Goal: Task Accomplishment & Management: Manage account settings

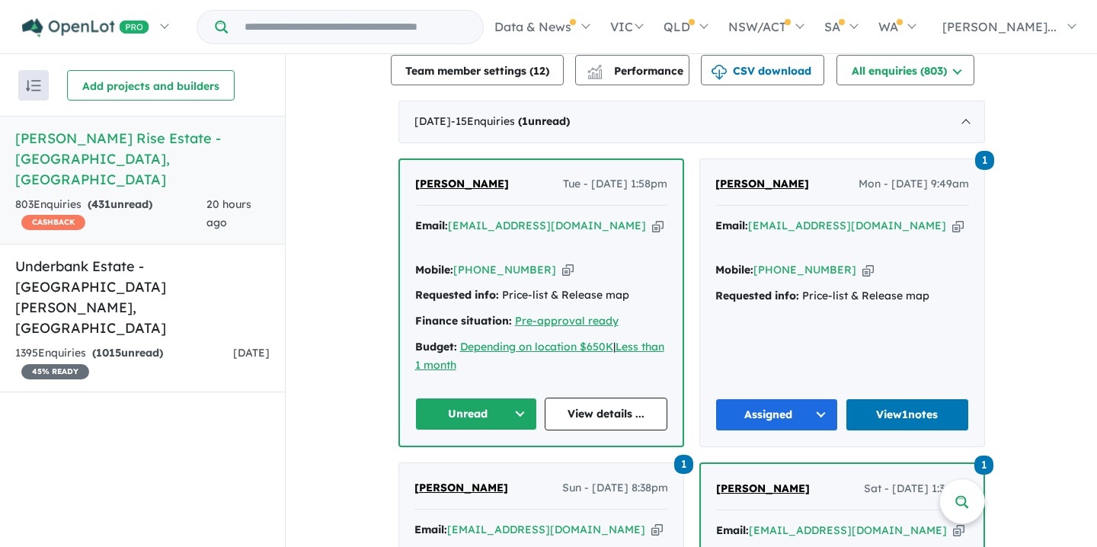
scroll to position [561, 0]
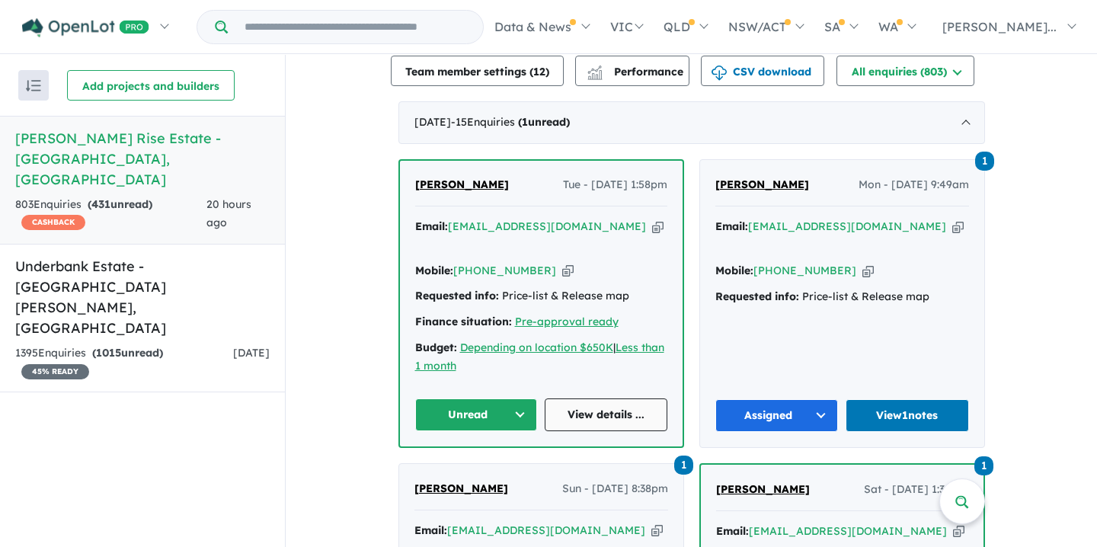
click at [593, 404] on link "View details ..." at bounding box center [606, 414] width 123 height 33
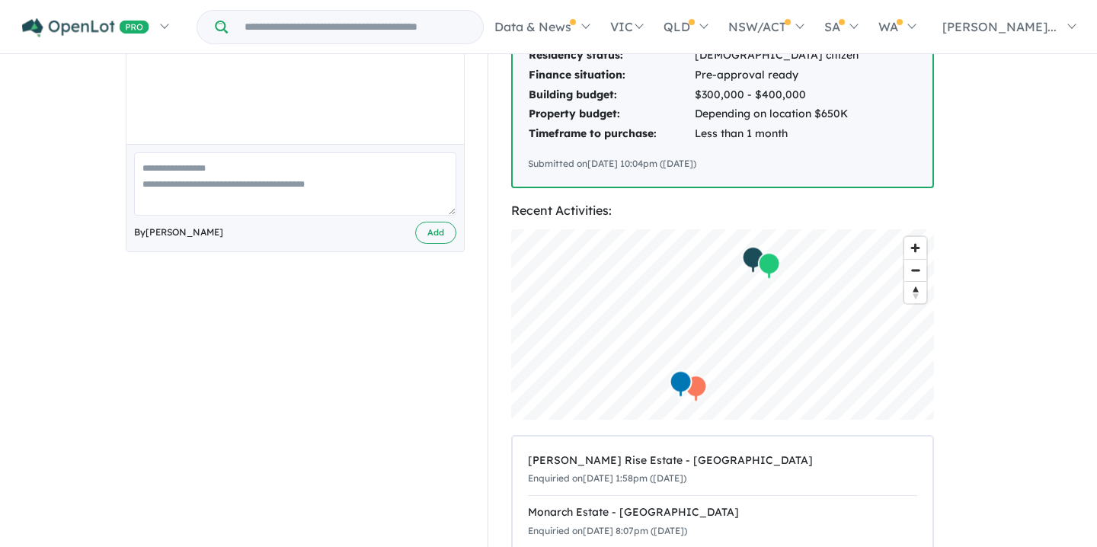
scroll to position [430, 0]
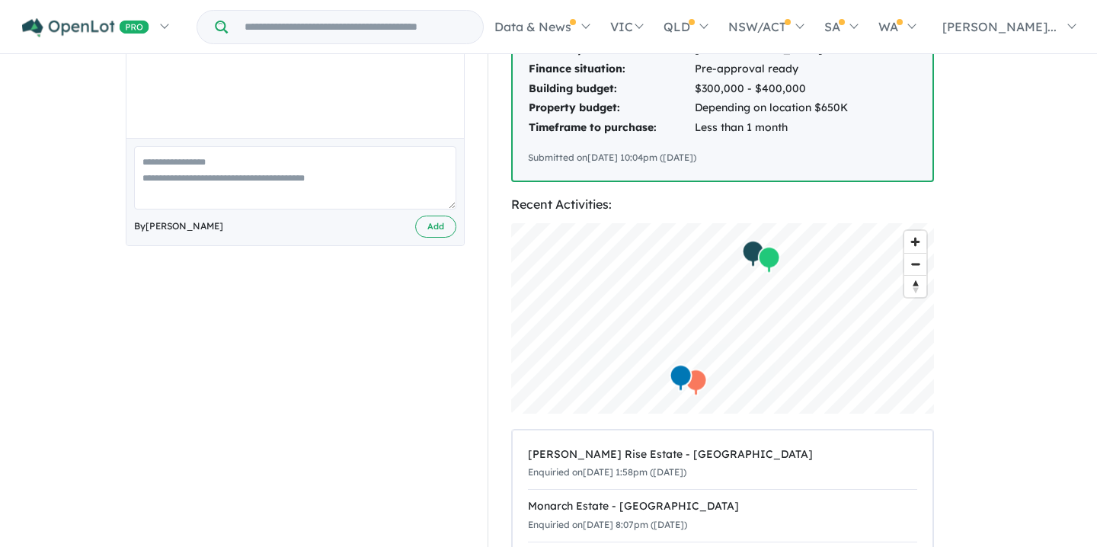
click at [146, 162] on textarea at bounding box center [295, 177] width 322 height 63
paste textarea "**********"
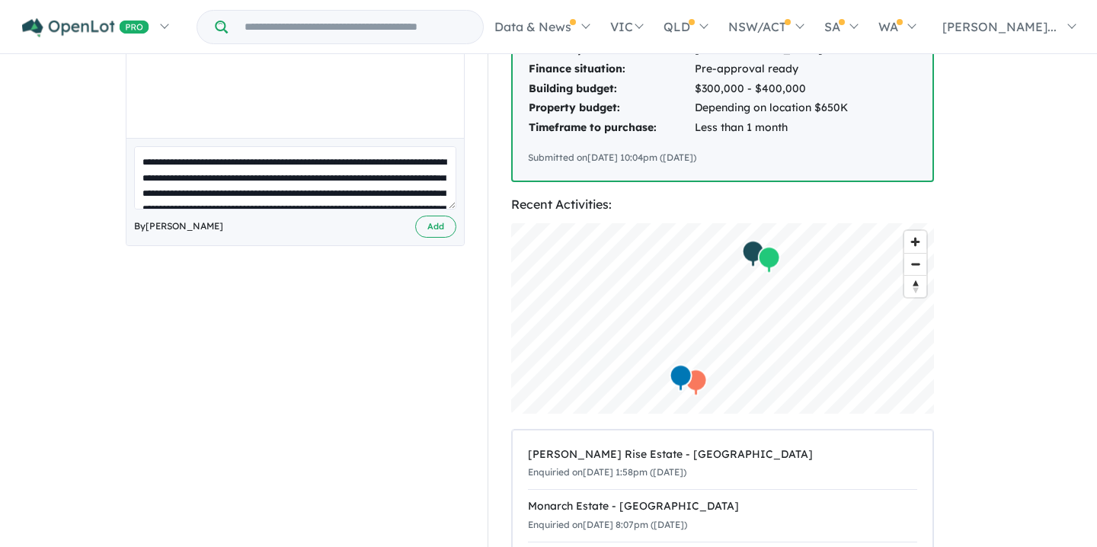
scroll to position [177, 0]
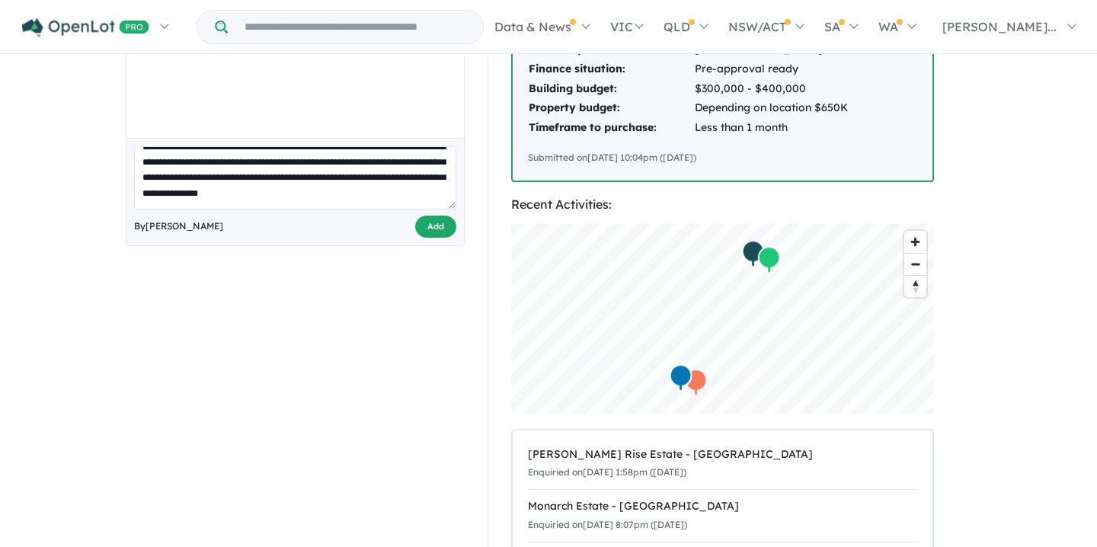
type textarea "**********"
click at [447, 222] on button "Add" at bounding box center [435, 227] width 41 height 22
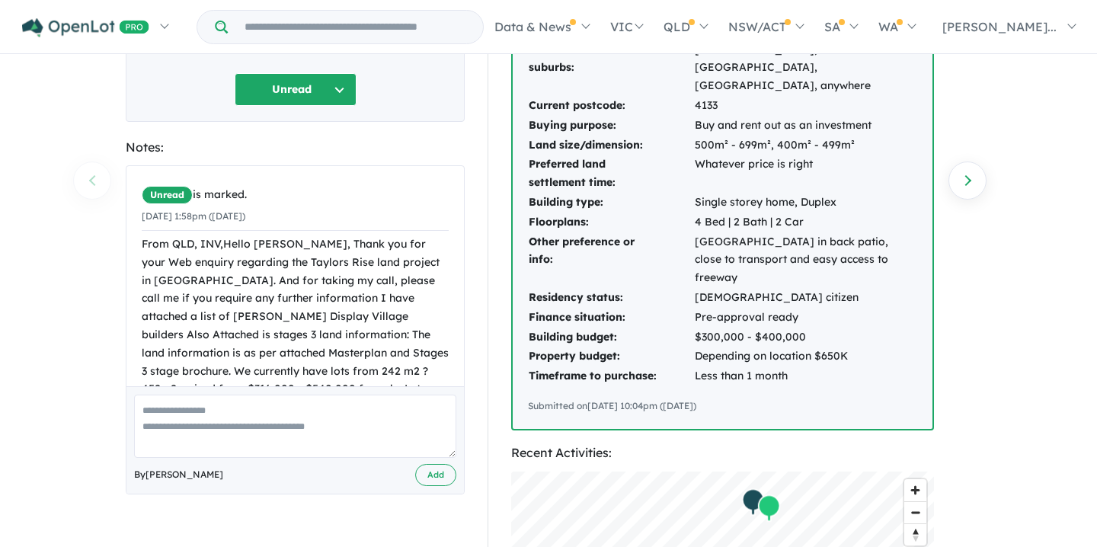
scroll to position [180, 0]
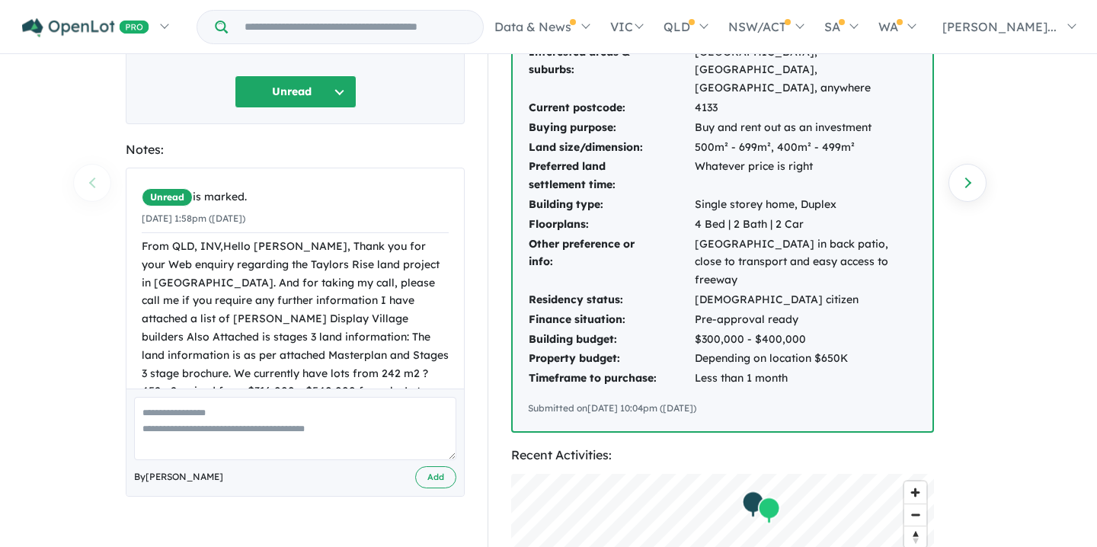
click at [301, 88] on button "Unread" at bounding box center [296, 91] width 122 height 33
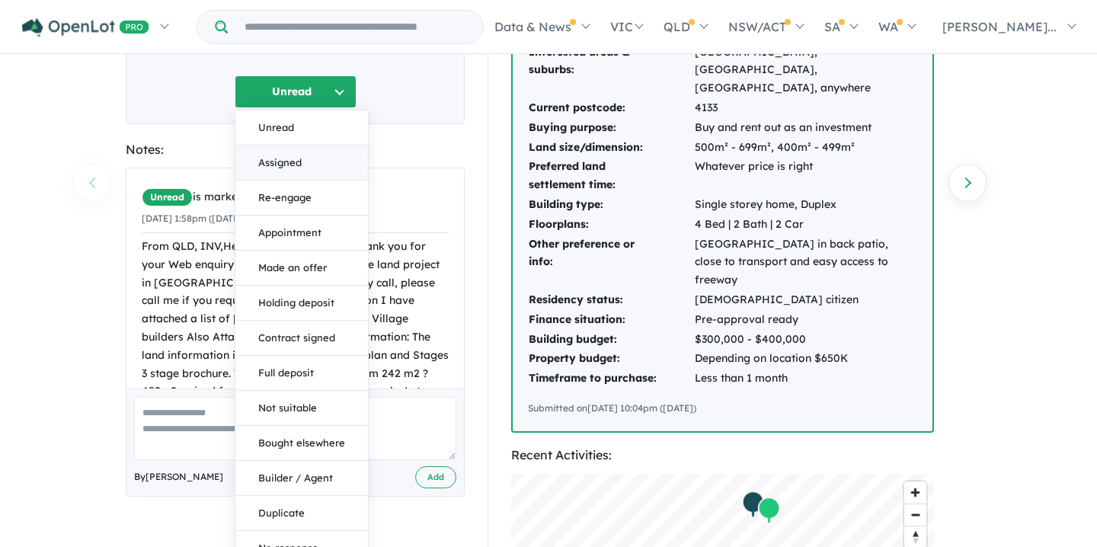
click at [278, 161] on button "Assigned" at bounding box center [301, 162] width 133 height 35
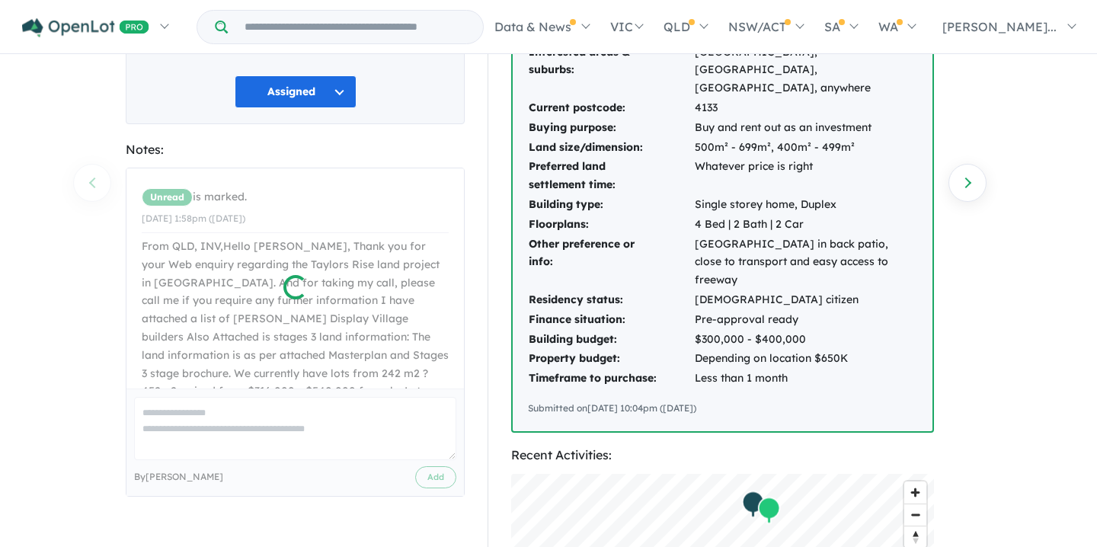
scroll to position [217, 0]
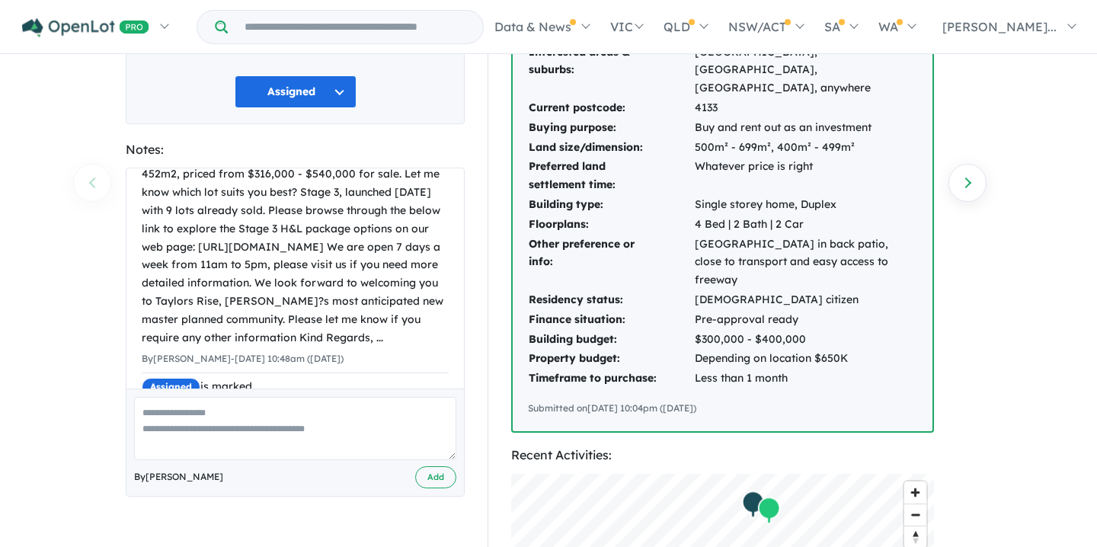
click at [969, 327] on div "Buyer Profile: [DATE] [DATE] Interested product types: Vacant land, Builders & …" at bounding box center [729, 446] width 484 height 1043
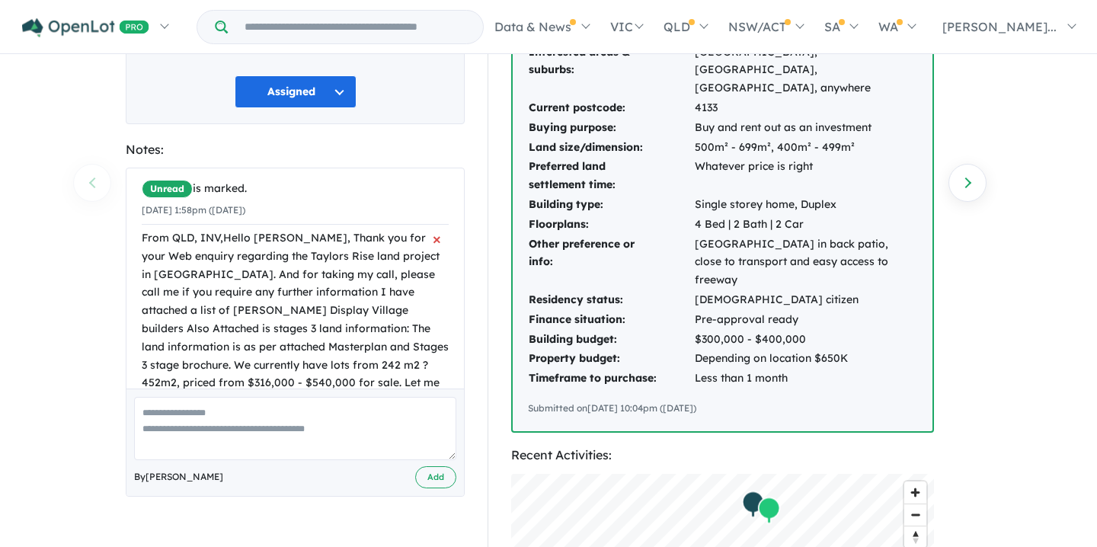
scroll to position [0, 0]
